Goal: Task Accomplishment & Management: Manage account settings

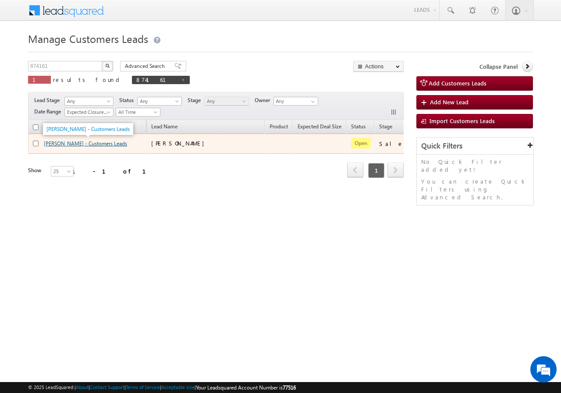
click at [106, 145] on link "[PERSON_NAME] - Customers Leads" at bounding box center [85, 143] width 83 height 7
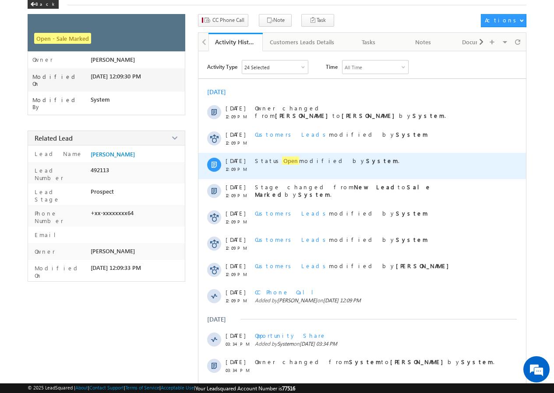
scroll to position [82, 0]
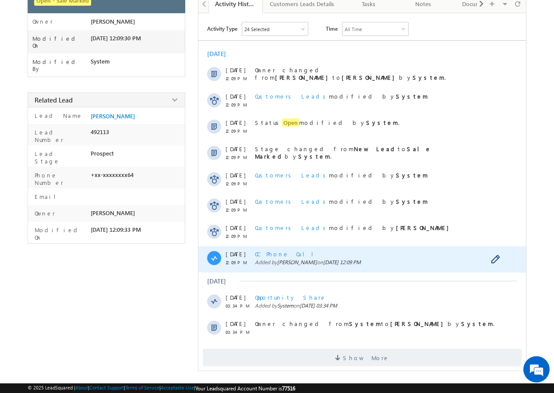
click at [269, 254] on span "CC Phone Call" at bounding box center [287, 253] width 65 height 7
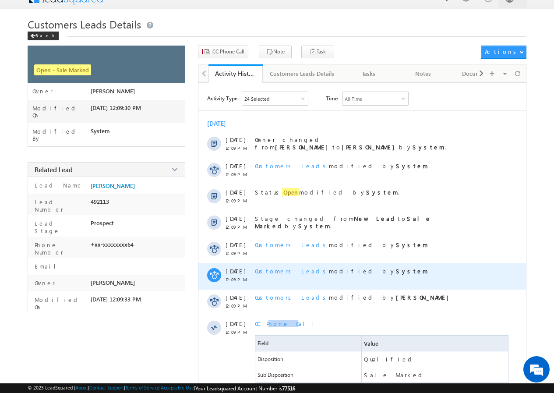
scroll to position [0, 0]
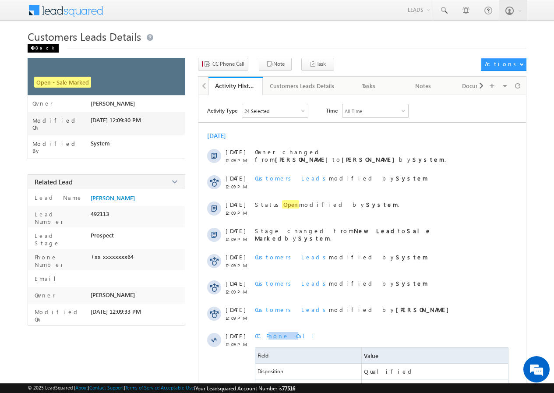
click at [38, 47] on div "Back" at bounding box center [43, 48] width 31 height 9
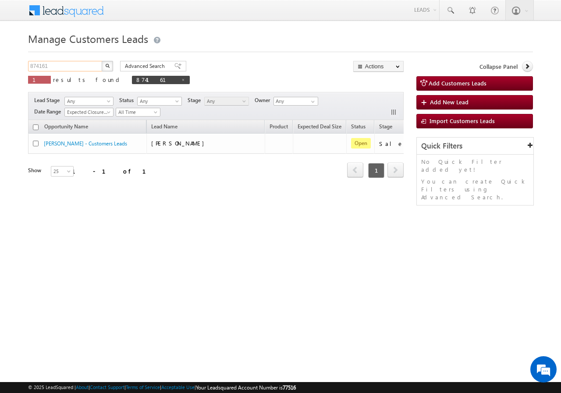
click at [72, 63] on input "874161" at bounding box center [65, 66] width 75 height 11
paste input "8029"
drag, startPoint x: 99, startPoint y: 65, endPoint x: 106, endPoint y: 65, distance: 7.5
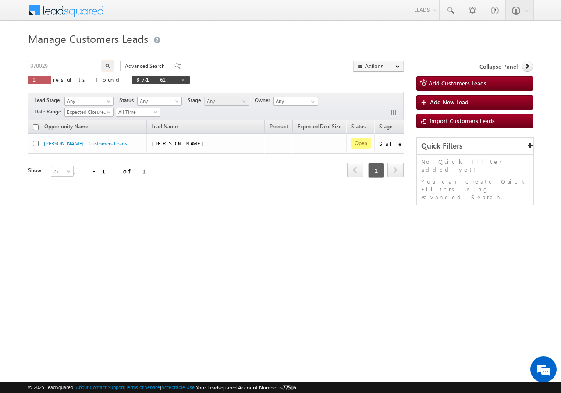
click at [101, 65] on input "878029" at bounding box center [65, 66] width 75 height 11
type input "878029"
click at [107, 64] on img "button" at bounding box center [107, 66] width 4 height 4
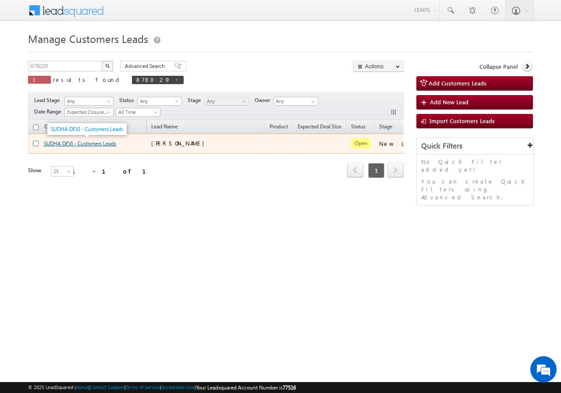
click at [59, 143] on link "SUDHA DEVI - Customers Leads" at bounding box center [80, 143] width 72 height 7
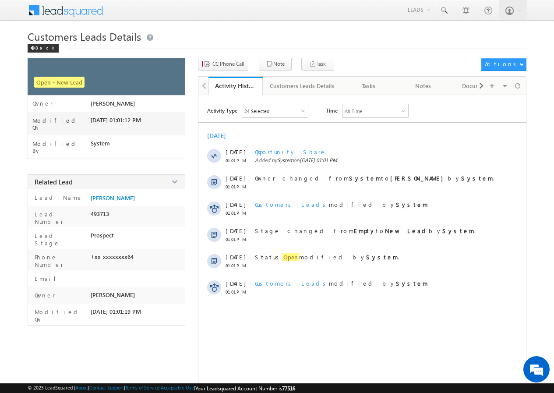
click at [223, 73] on div "CC Phone Call Note Task Actions Automation Report" at bounding box center [362, 67] width 328 height 18
click at [232, 64] on span "CC Phone Call" at bounding box center [228, 64] width 32 height 8
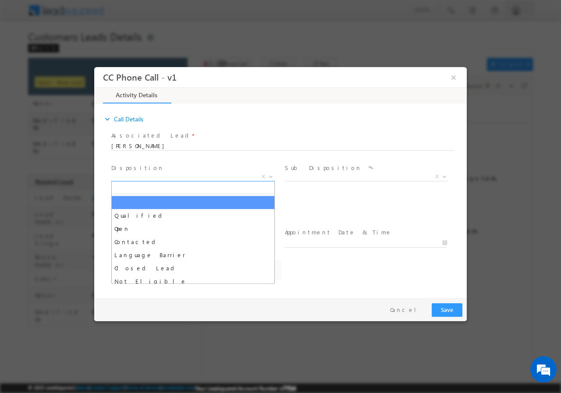
click at [165, 177] on span "X" at bounding box center [192, 176] width 163 height 9
select select "lalit.singh1@sgrlimited.in"
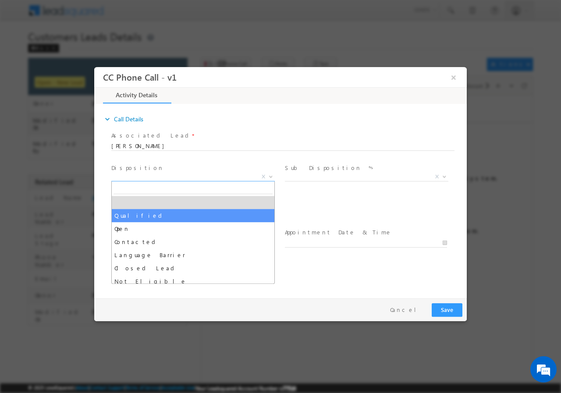
select select "Qualified"
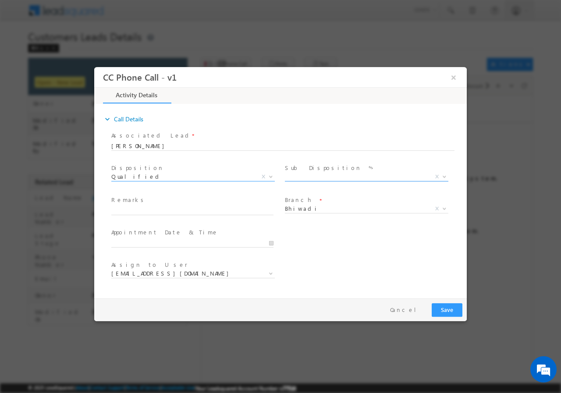
click at [311, 177] on span "X" at bounding box center [366, 176] width 163 height 9
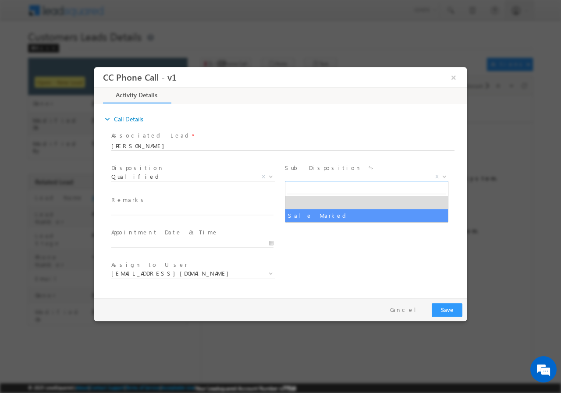
select select "Sale Marked"
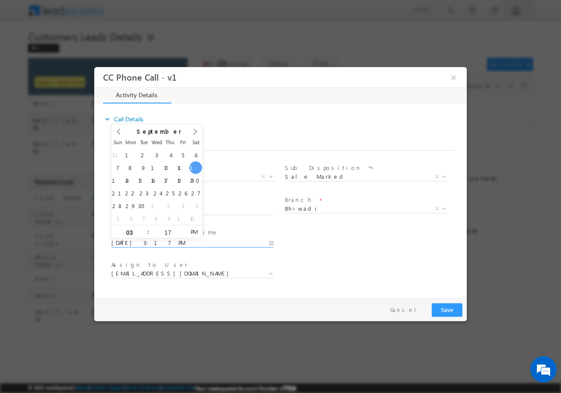
click at [272, 241] on input "09/13/2025 3:17 PM" at bounding box center [192, 242] width 162 height 9
type input "09/15/2025 2:17 PM"
type input "02"
click at [145, 236] on span at bounding box center [144, 234] width 6 height 7
click at [177, 229] on input "17" at bounding box center [167, 232] width 36 height 6
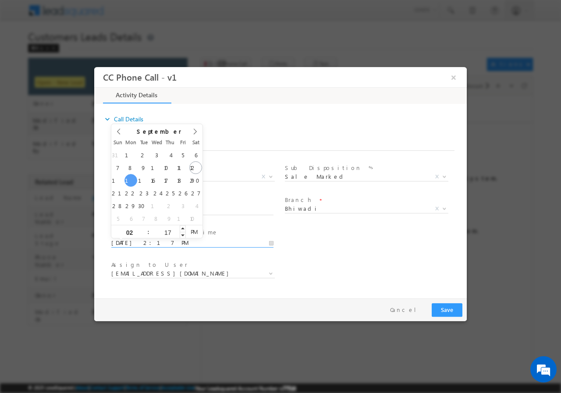
drag, startPoint x: 177, startPoint y: 229, endPoint x: 168, endPoint y: 232, distance: 8.7
click at [177, 229] on input "17" at bounding box center [167, 232] width 36 height 6
click at [166, 233] on input "17" at bounding box center [167, 232] width 36 height 6
type input "00"
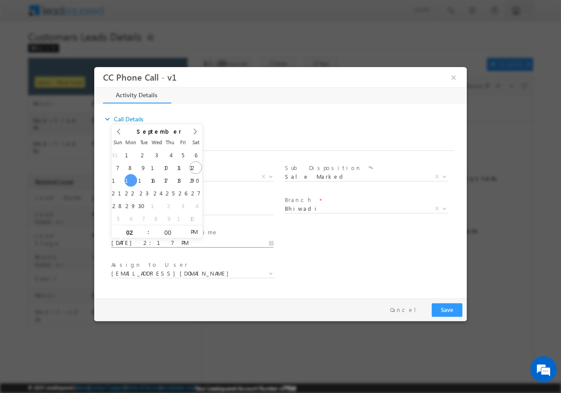
type input "09/15/2025 2:00 PM"
click at [319, 237] on div "User Branch * Appointment Date & Time * 09/15/2025 2:00 PM" at bounding box center [287, 242] width 357 height 32
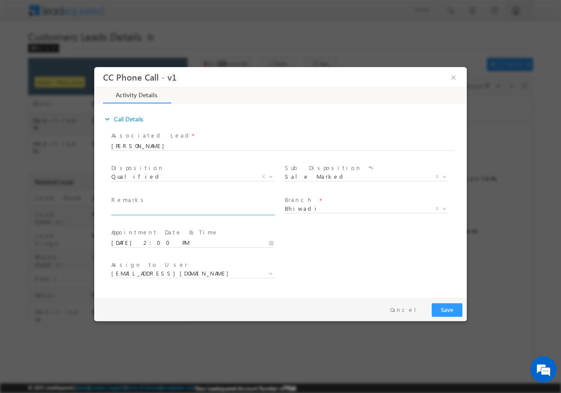
click at [163, 208] on input "text" at bounding box center [192, 210] width 162 height 9
paste input "878029//VB_Clickers//SUDHA DEVI//9992811364//construction// loan req-10L// pv-2…"
type input "878029//VB_Clickers//SUDHA DEVI//9992811364//construction// loan req-10L// pv-2…"
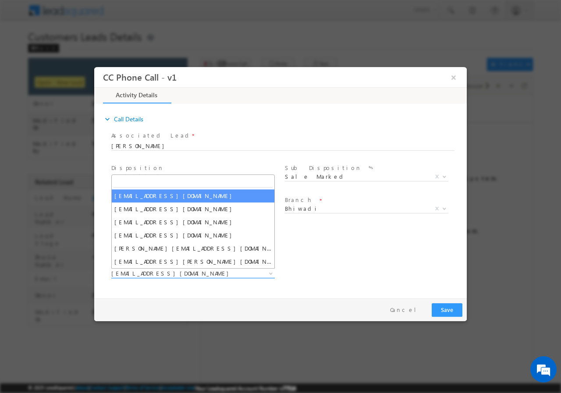
click at [192, 272] on span "lalit.singh1@sgrlimited.in" at bounding box center [182, 273] width 142 height 8
type input "gaurav.jangra@sgrlimited.in"
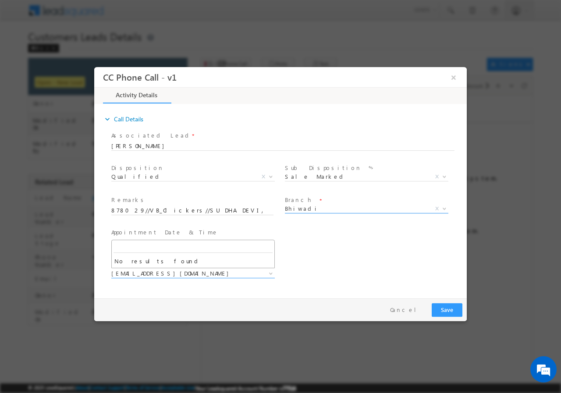
click at [325, 208] on span "Bhiwadi" at bounding box center [356, 208] width 142 height 8
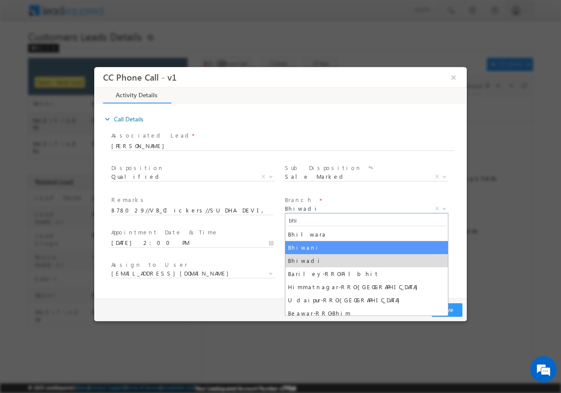
type input "bhi"
select select "Bhiwani"
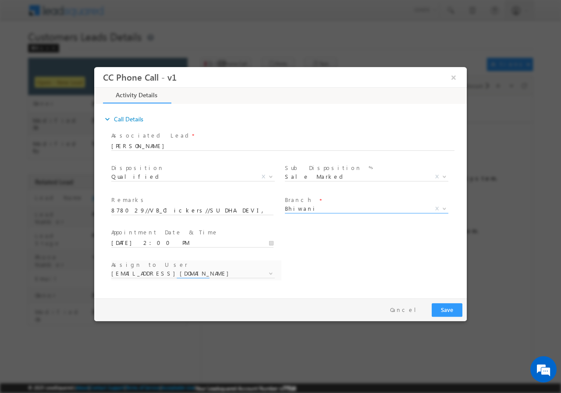
select select "amit.kumar2@sgrlimited.in"
click at [200, 275] on span "amit.kumar2@sgrlimited.in" at bounding box center [182, 273] width 142 height 8
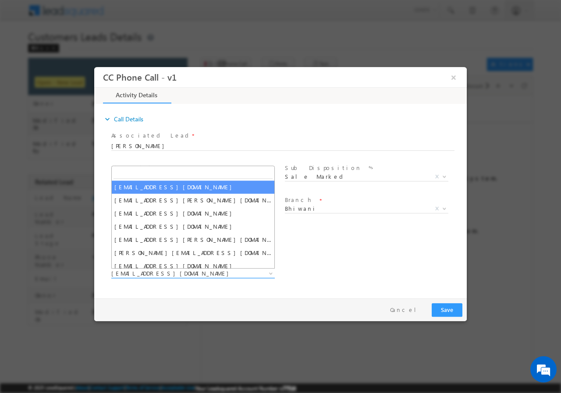
type input "gaurav.jangra@sgrlimited.in"
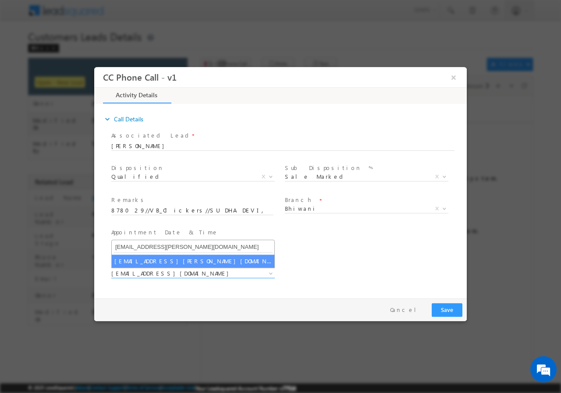
select select "gaurav.jangra@sgrlimited.in"
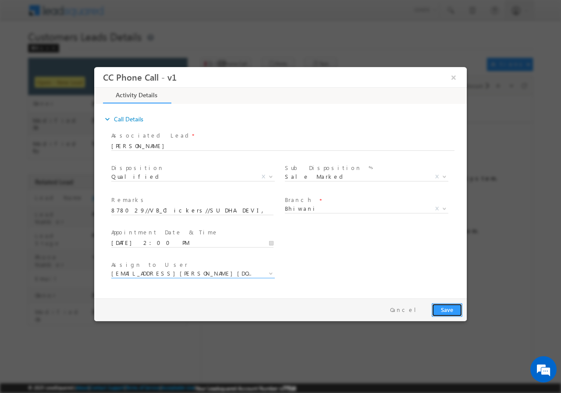
click at [449, 307] on button "Save" at bounding box center [446, 310] width 31 height 14
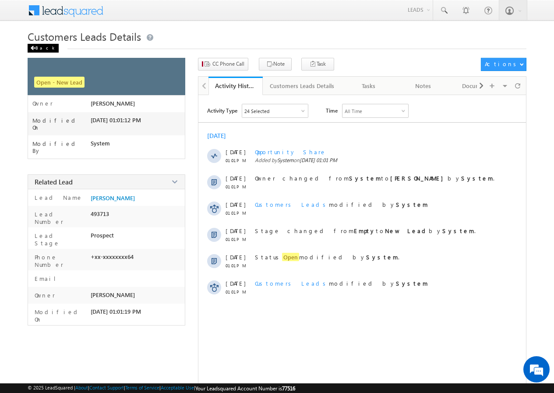
click at [40, 46] on div "Back" at bounding box center [43, 48] width 31 height 9
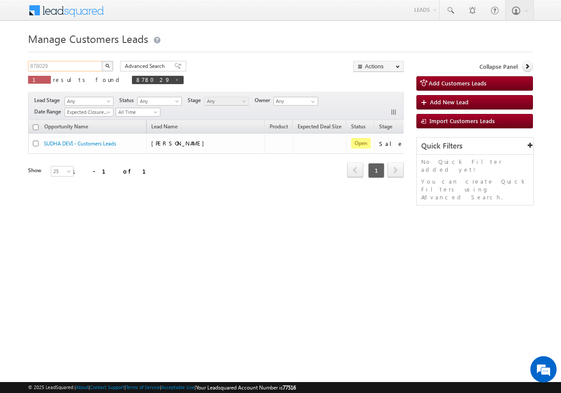
click at [67, 66] on input "878029" at bounding box center [65, 66] width 75 height 11
